Goal: Obtain resource: Obtain resource

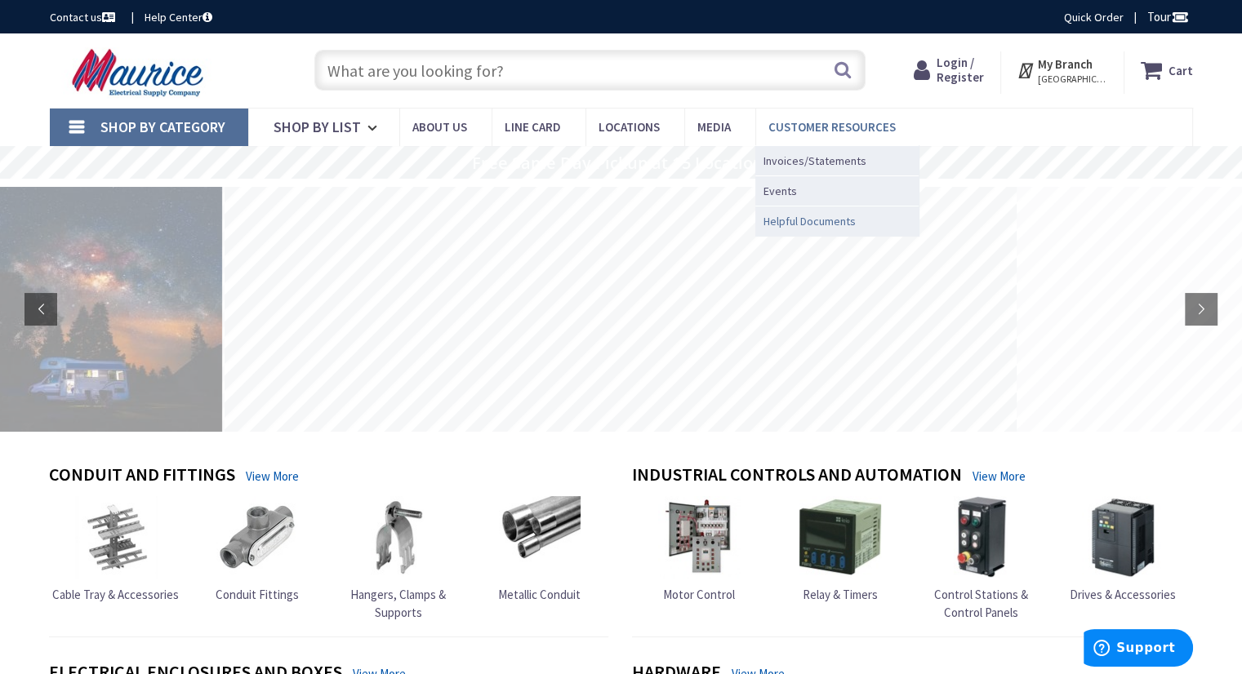
click at [811, 217] on span "Helpful Documents" at bounding box center [809, 221] width 92 height 16
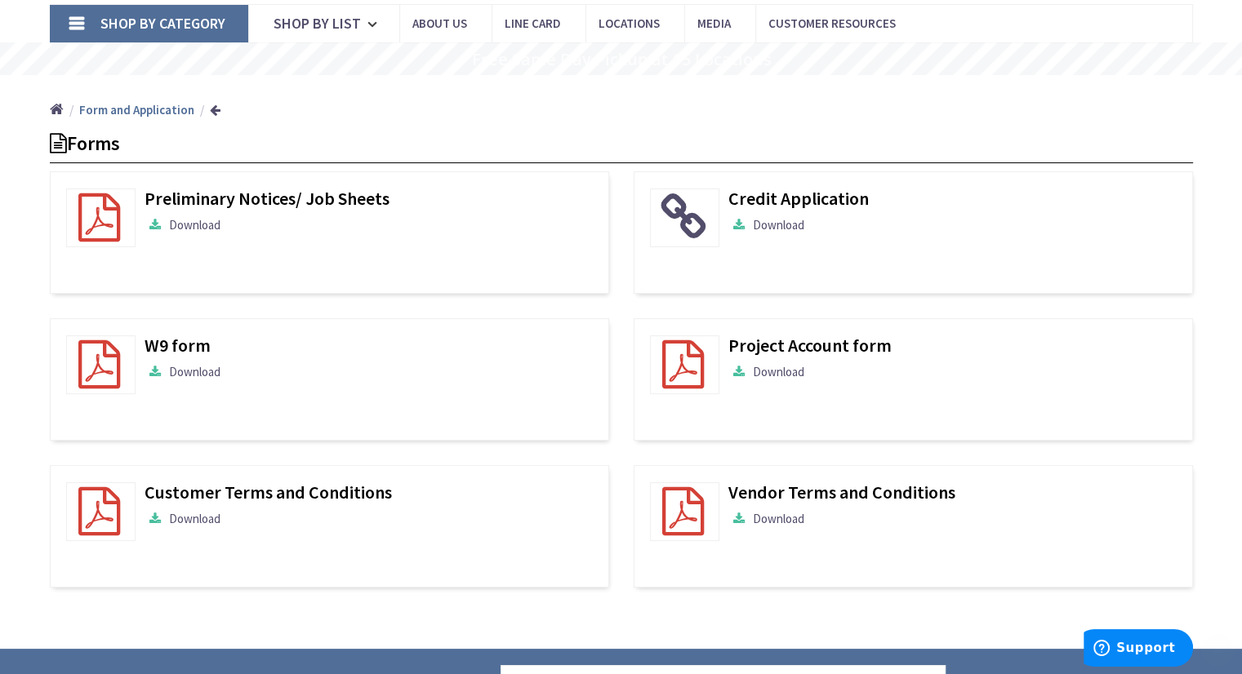
scroll to position [163, 0]
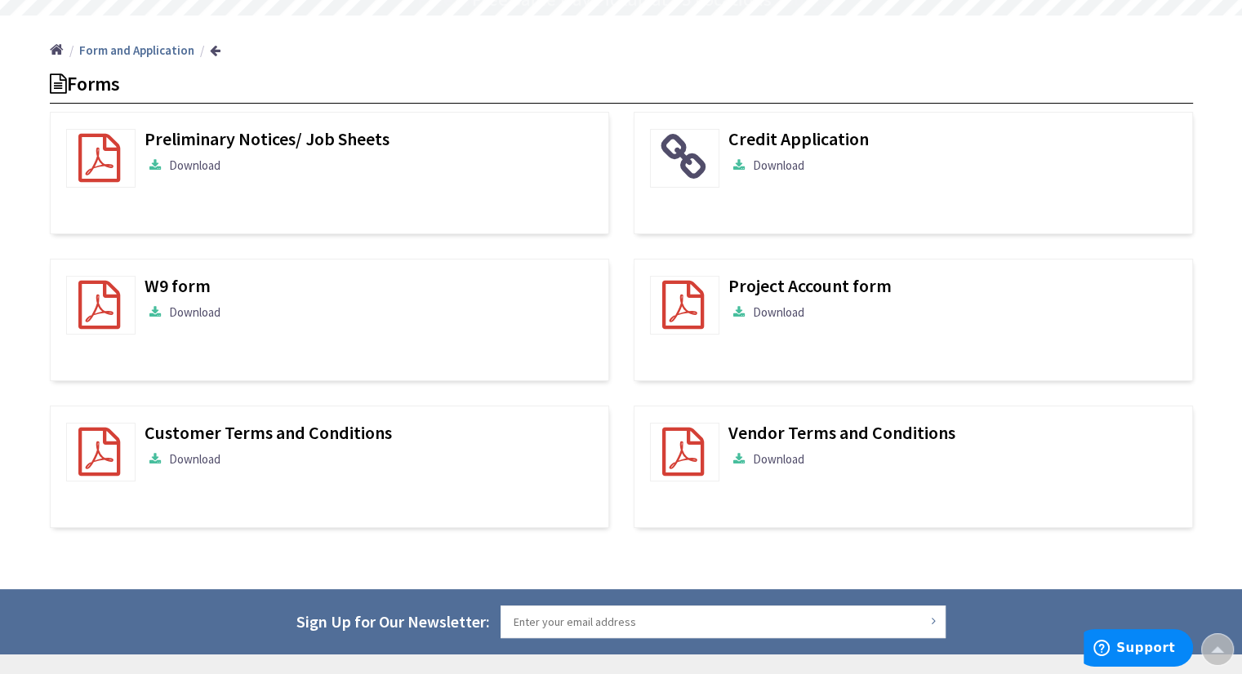
click at [787, 141] on h4 "Credit Application" at bounding box center [954, 139] width 452 height 20
click at [687, 138] on link at bounding box center [684, 158] width 69 height 59
